Goal: Task Accomplishment & Management: Use online tool/utility

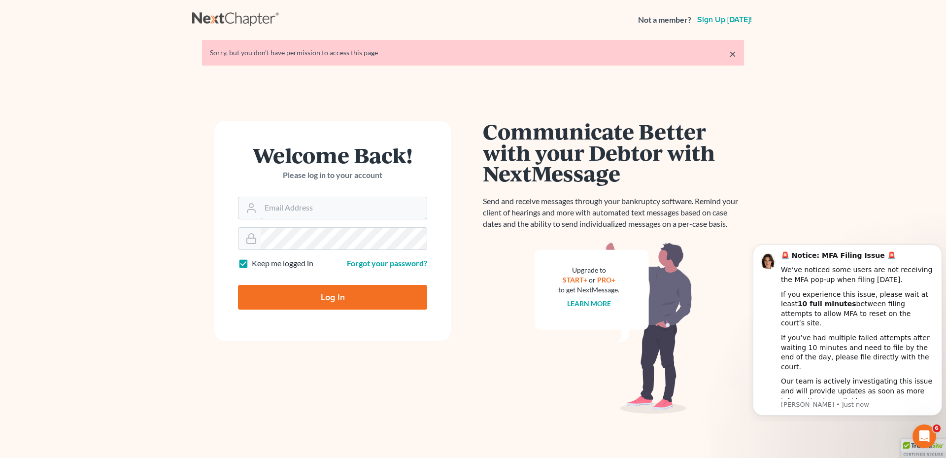
type input "kyle@hollandlaw970.com"
click at [371, 297] on input "Log In" at bounding box center [332, 297] width 189 height 25
type input "Thinking..."
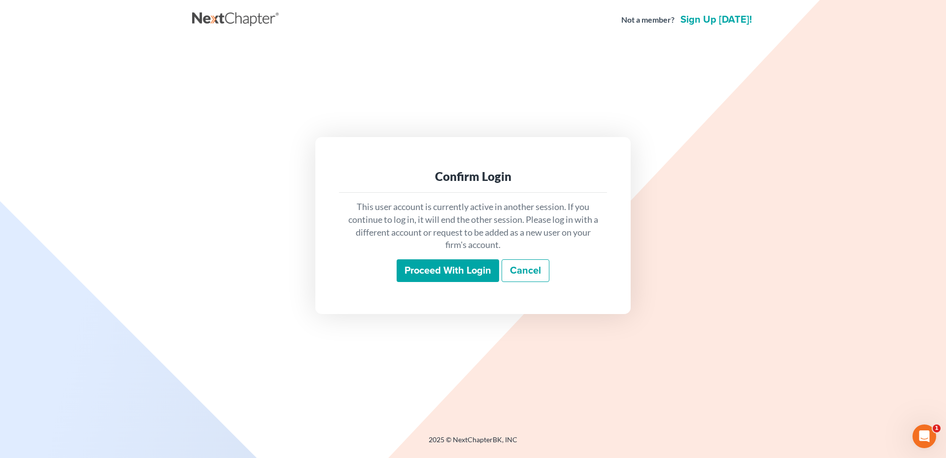
click at [435, 270] on input "Proceed with login" at bounding box center [448, 270] width 102 height 23
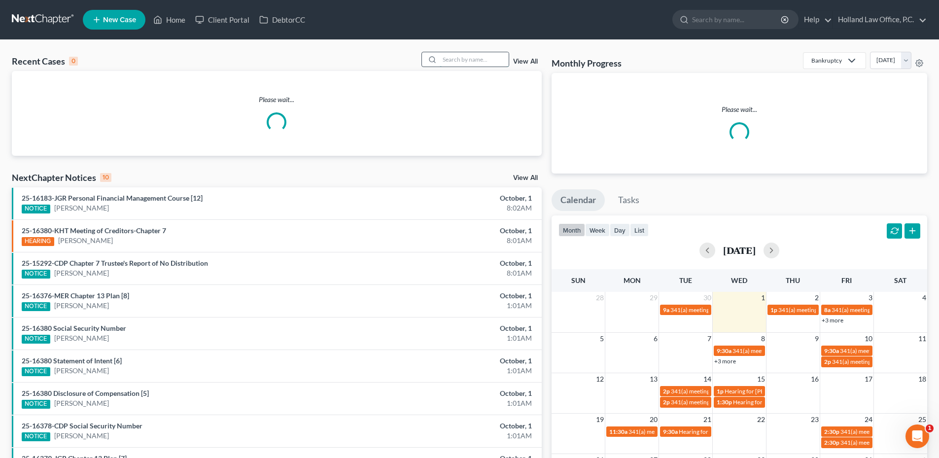
click at [497, 60] on input "search" at bounding box center [473, 59] width 69 height 14
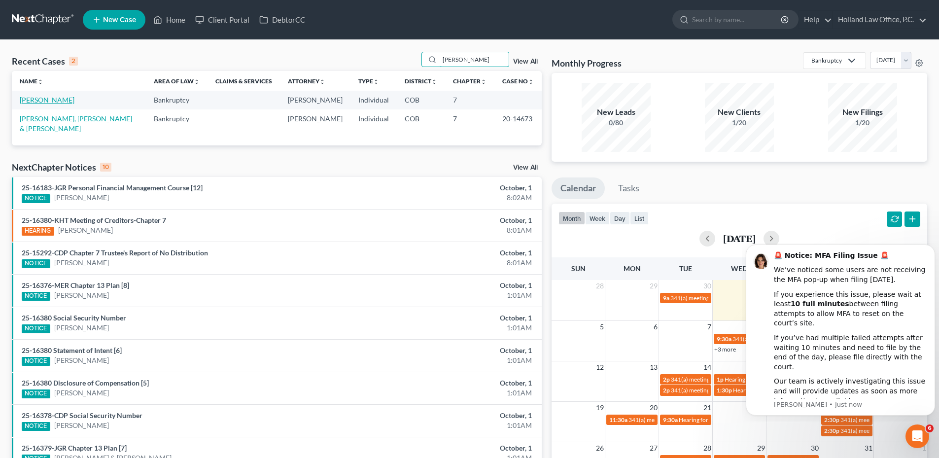
type input "[PERSON_NAME]"
click at [33, 101] on link "[PERSON_NAME]" at bounding box center [47, 100] width 55 height 8
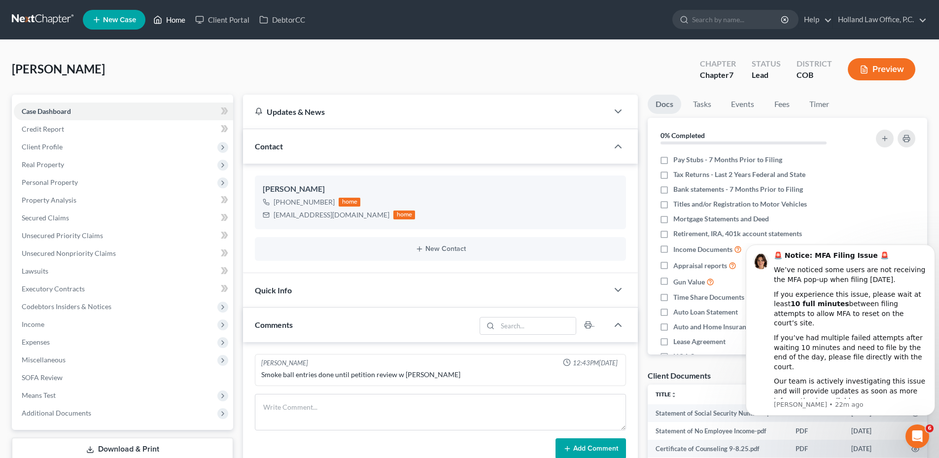
drag, startPoint x: 151, startPoint y: 12, endPoint x: 159, endPoint y: 12, distance: 8.4
click at [151, 12] on link "Home" at bounding box center [169, 20] width 42 height 18
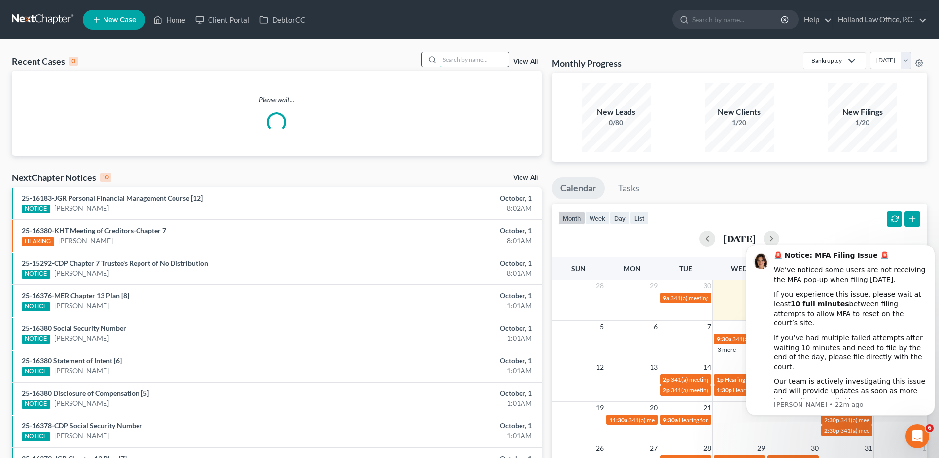
click at [483, 57] on input "search" at bounding box center [473, 59] width 69 height 14
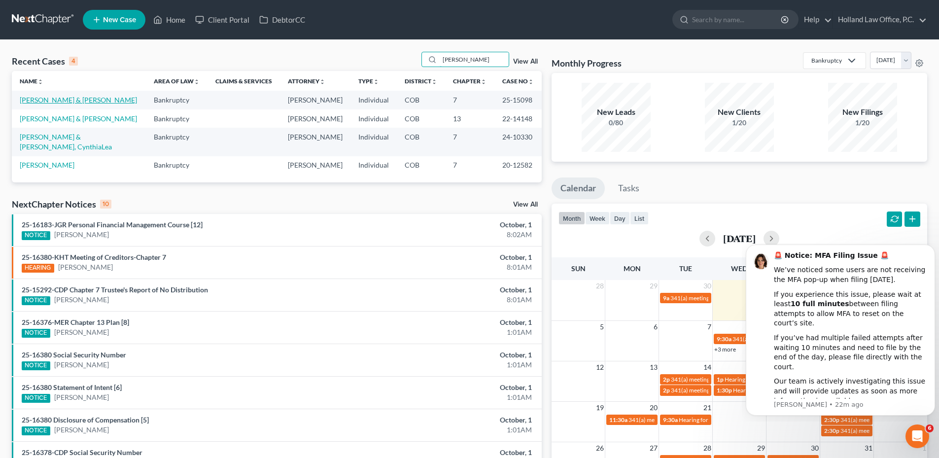
type input "[PERSON_NAME]"
click at [78, 101] on link "[PERSON_NAME] & [PERSON_NAME]" at bounding box center [78, 100] width 117 height 8
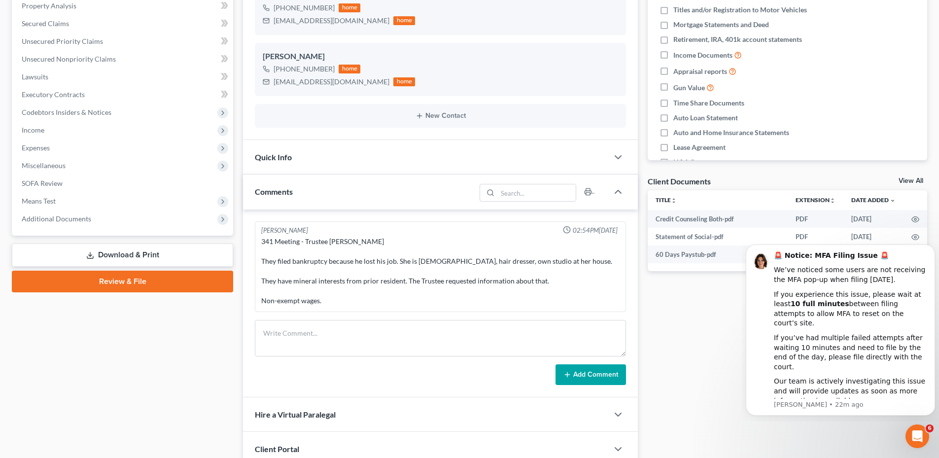
scroll to position [197, 0]
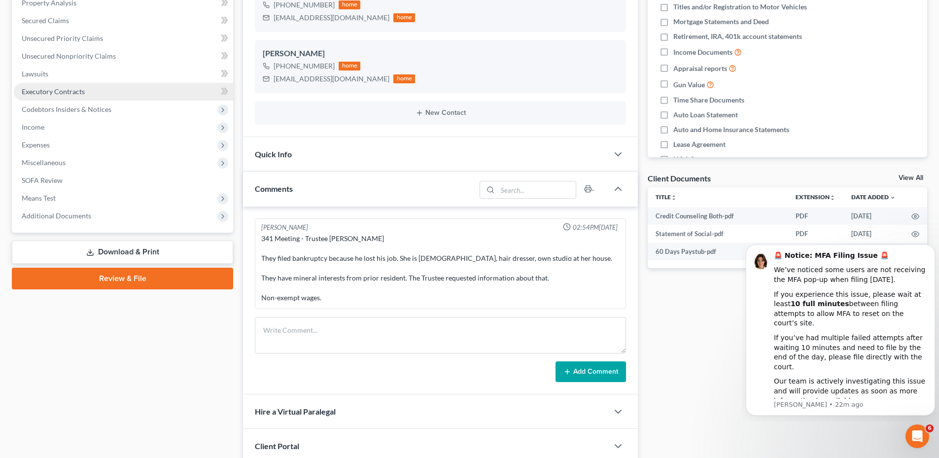
click at [70, 92] on span "Executory Contracts" at bounding box center [53, 91] width 63 height 8
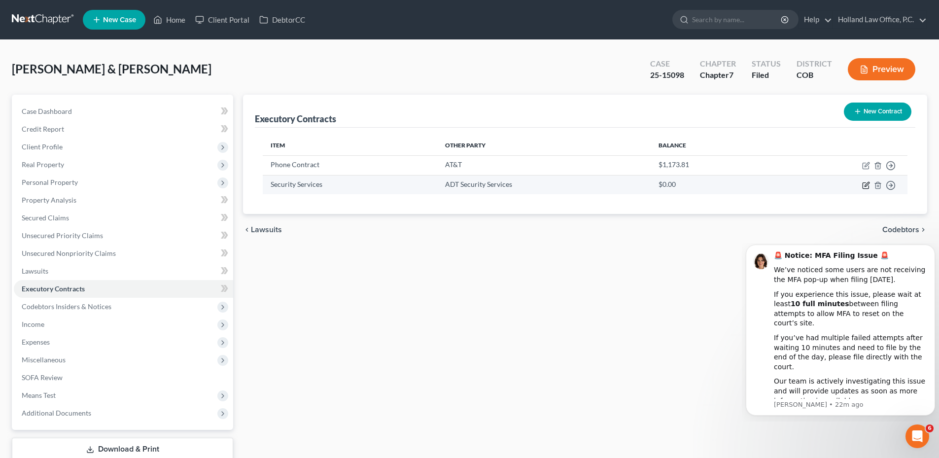
click at [863, 186] on icon "button" at bounding box center [865, 185] width 6 height 6
select select "39"
select select "0"
select select "2"
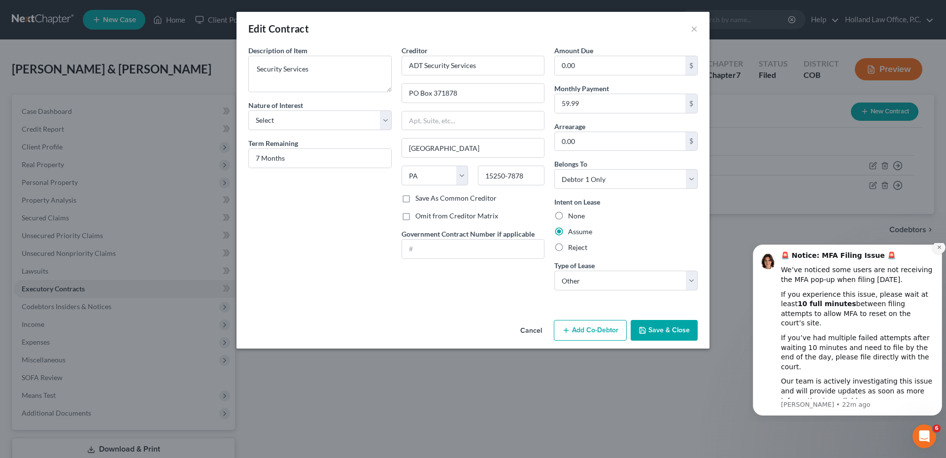
click at [941, 250] on icon "Dismiss notification" at bounding box center [939, 246] width 5 height 5
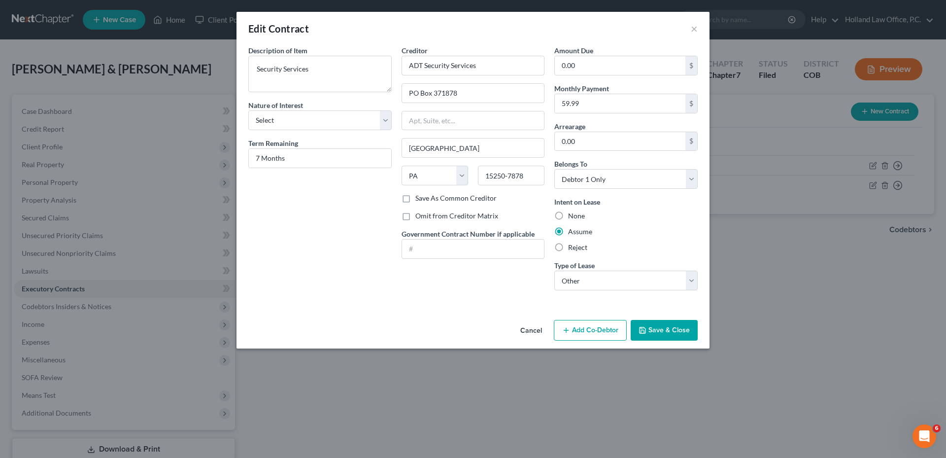
click at [666, 325] on button "Save & Close" at bounding box center [664, 330] width 67 height 21
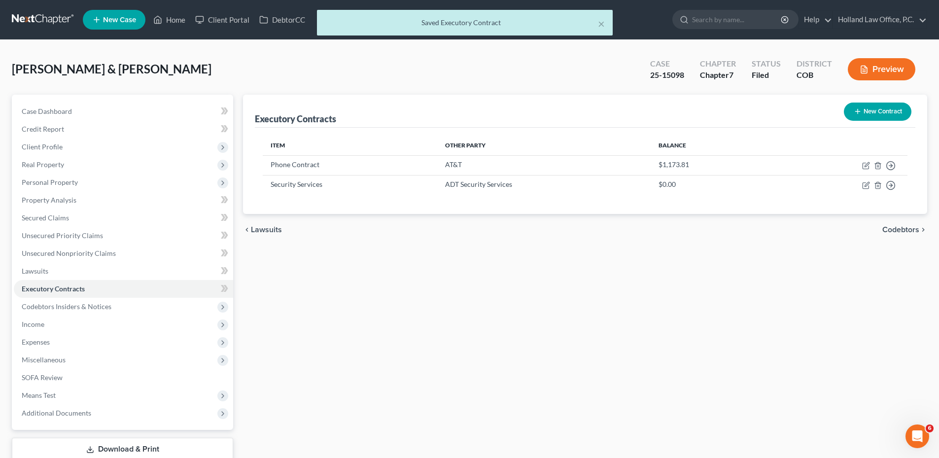
click at [875, 72] on button "Preview" at bounding box center [881, 69] width 68 height 22
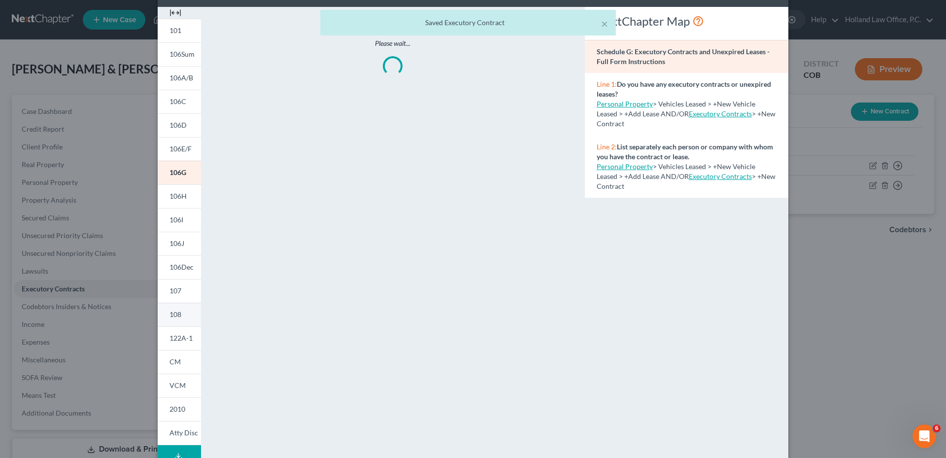
scroll to position [49, 0]
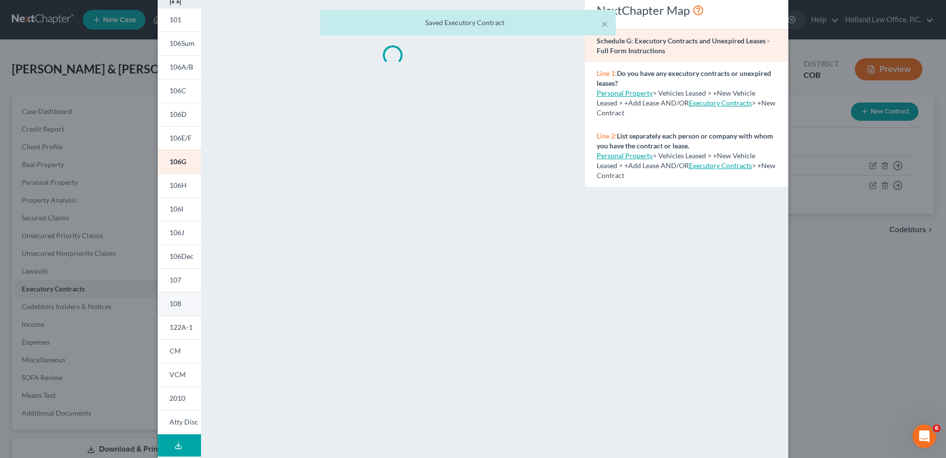
click at [183, 296] on link "108" at bounding box center [179, 304] width 43 height 24
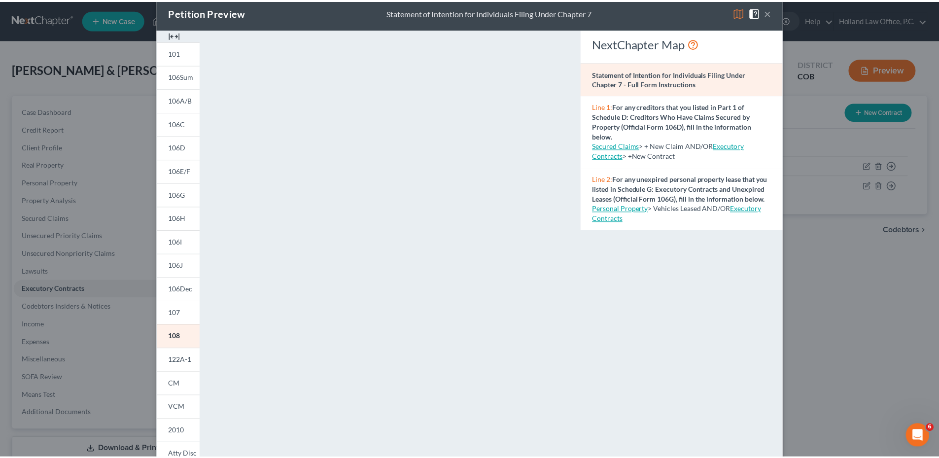
scroll to position [0, 0]
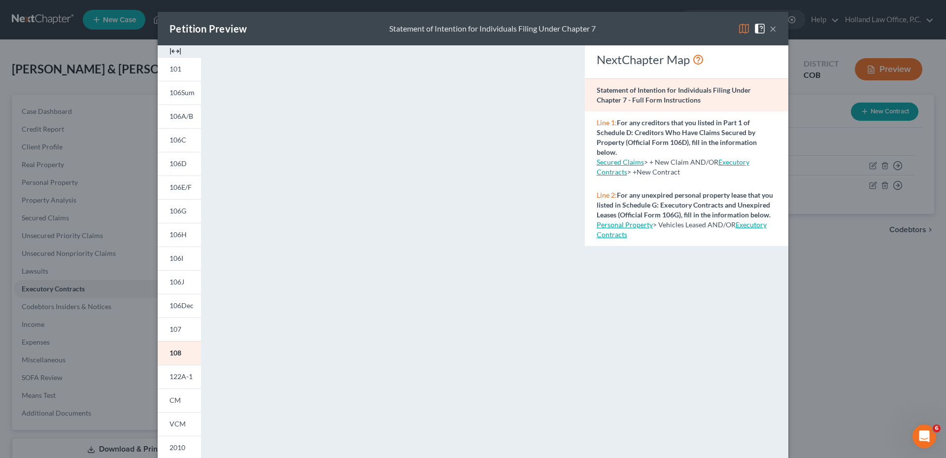
click at [770, 29] on button "×" at bounding box center [773, 29] width 7 height 12
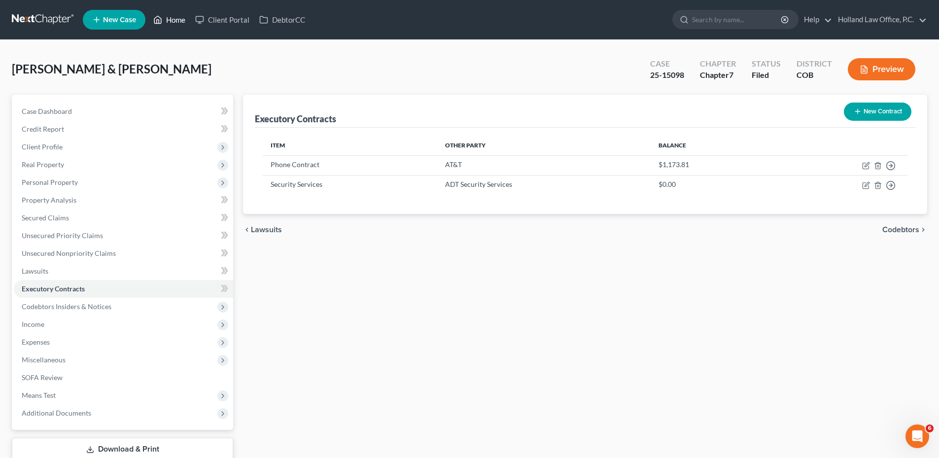
click at [171, 17] on link "Home" at bounding box center [169, 20] width 42 height 18
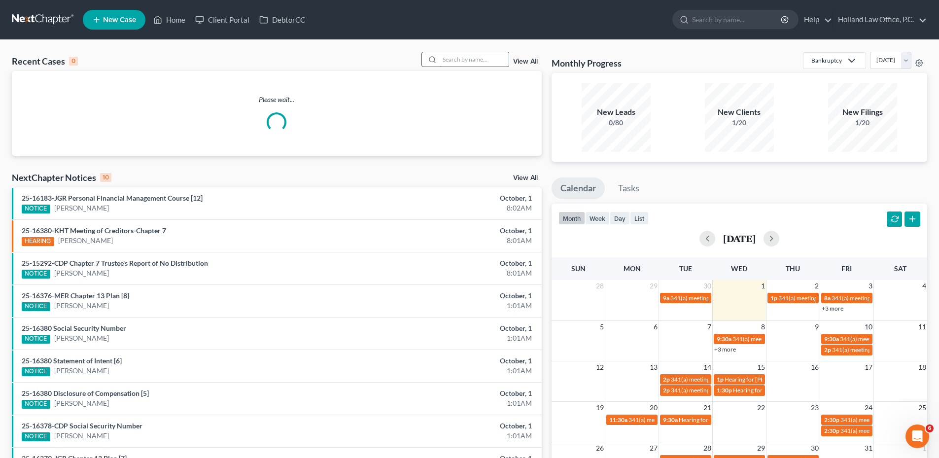
click at [464, 59] on input "search" at bounding box center [473, 59] width 69 height 14
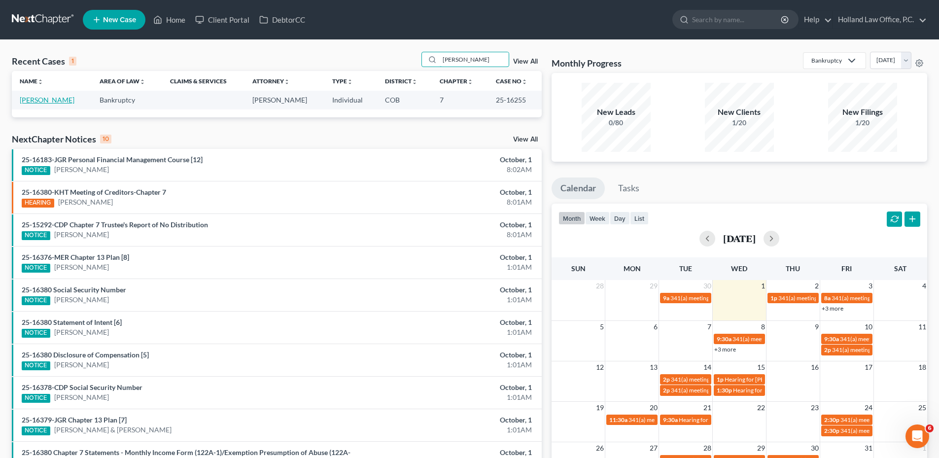
type input "[PERSON_NAME]"
click at [34, 96] on link "[PERSON_NAME]" at bounding box center [47, 100] width 55 height 8
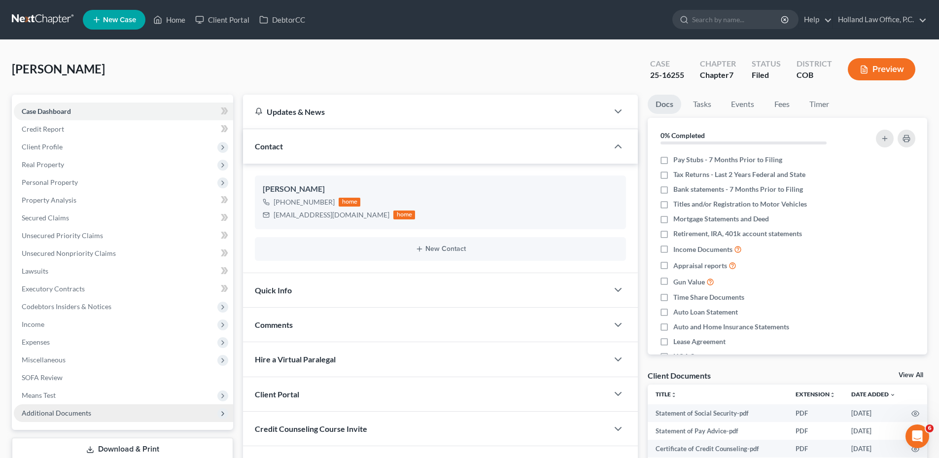
click at [80, 411] on span "Additional Documents" at bounding box center [56, 412] width 69 height 8
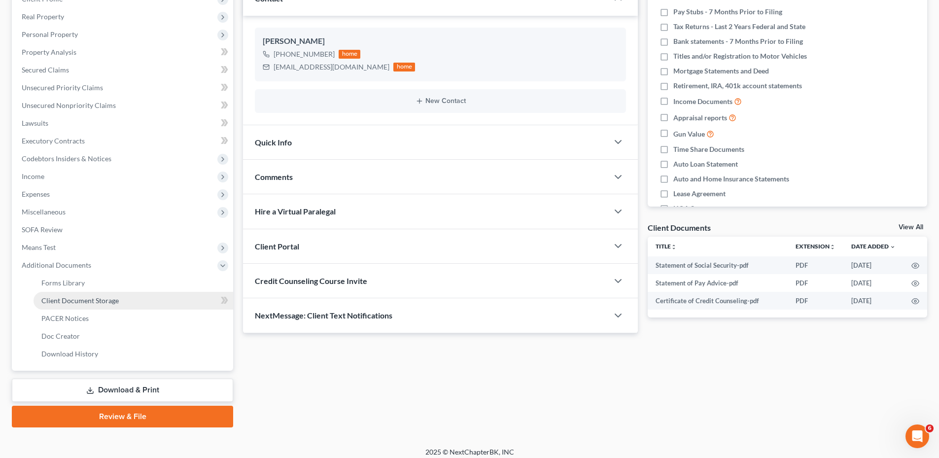
click at [76, 299] on span "Client Document Storage" at bounding box center [79, 300] width 77 height 8
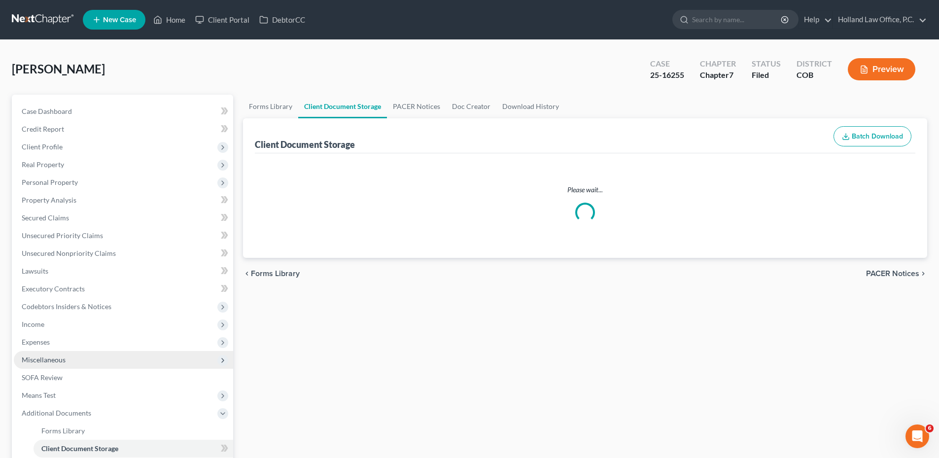
select select "5"
select select "28"
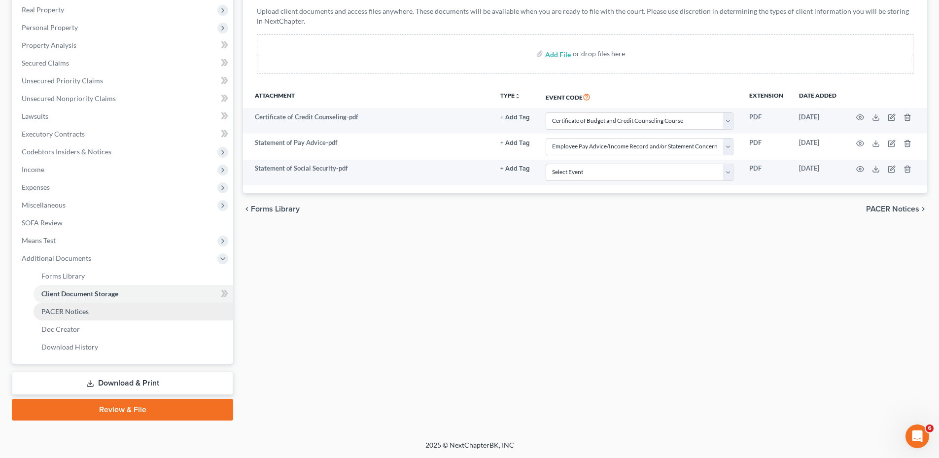
click at [77, 307] on span "PACER Notices" at bounding box center [64, 311] width 47 height 8
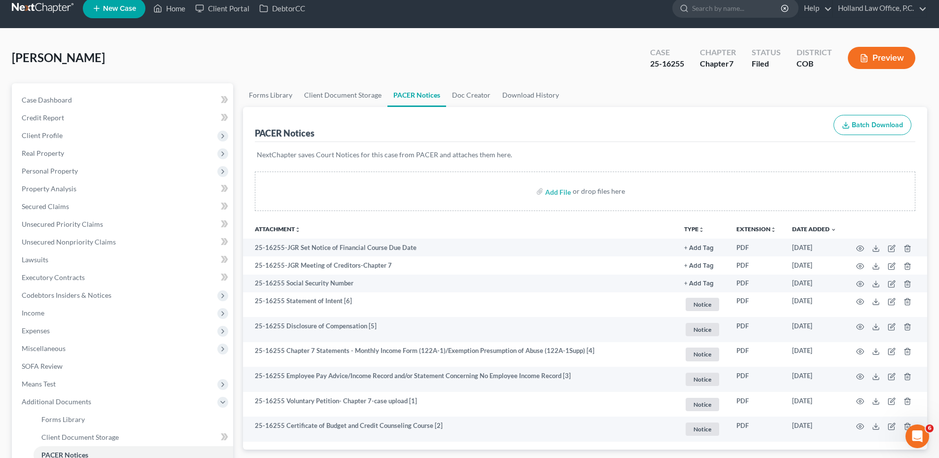
scroll to position [49, 0]
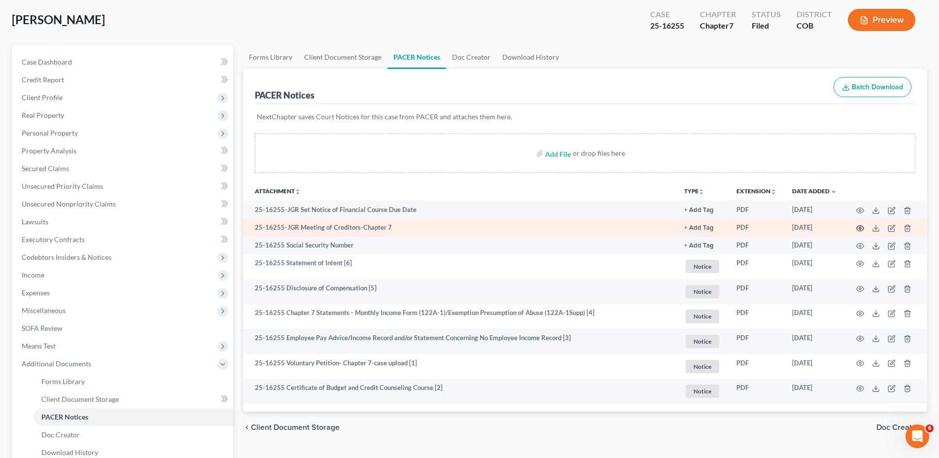
click at [863, 229] on icon "button" at bounding box center [859, 227] width 7 height 5
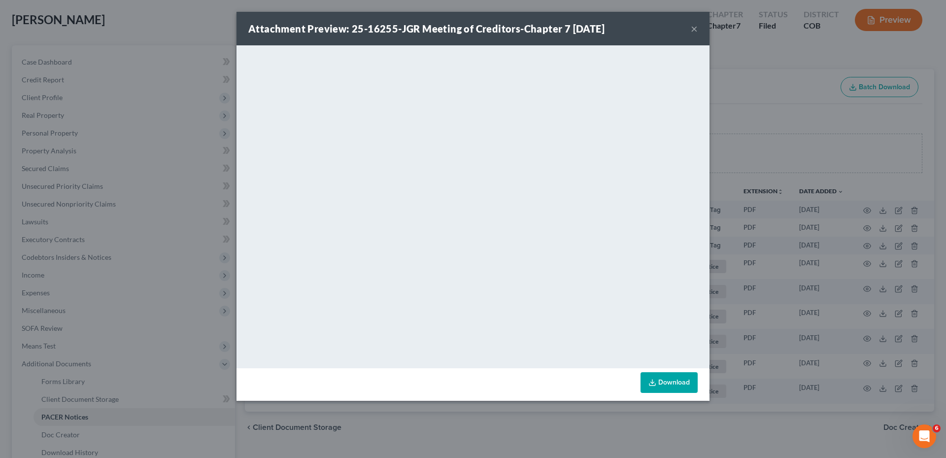
click at [692, 31] on button "×" at bounding box center [694, 29] width 7 height 12
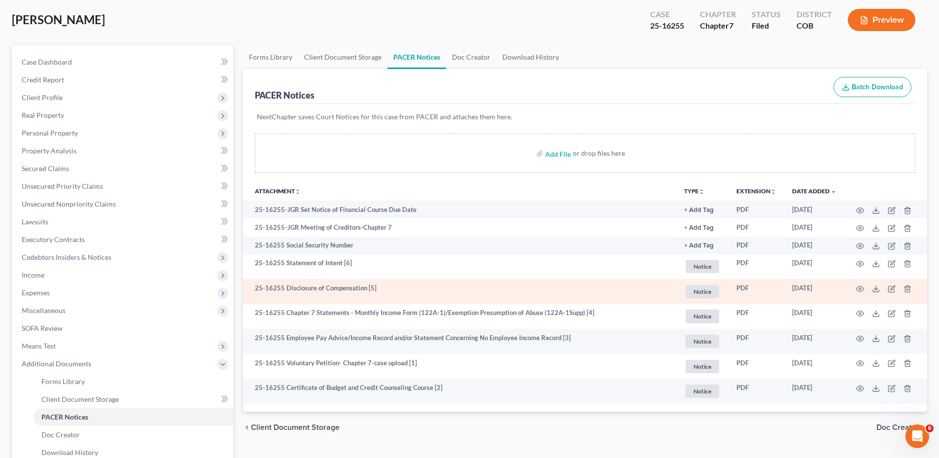
scroll to position [0, 0]
